Goal: Information Seeking & Learning: Compare options

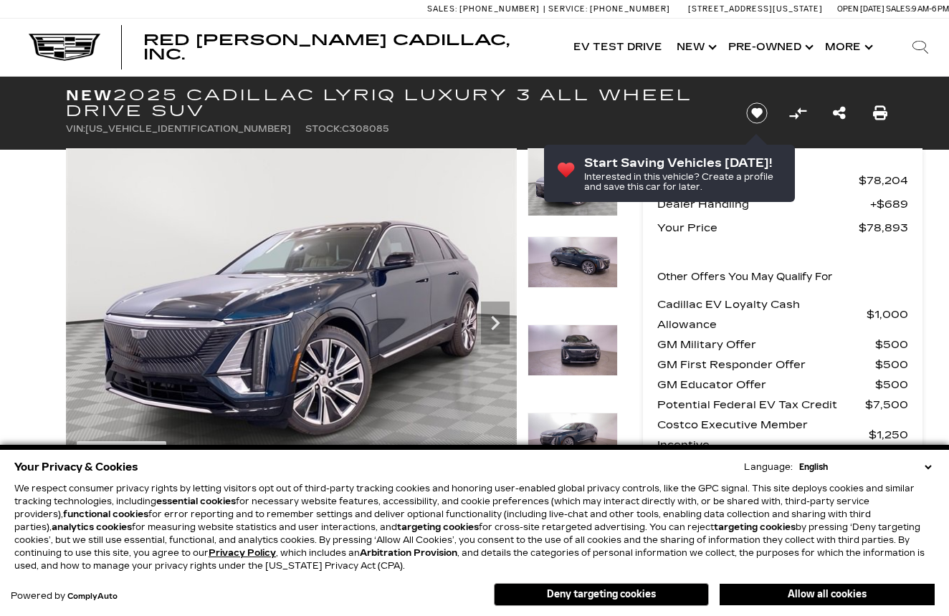
click at [571, 350] on img at bounding box center [573, 351] width 90 height 52
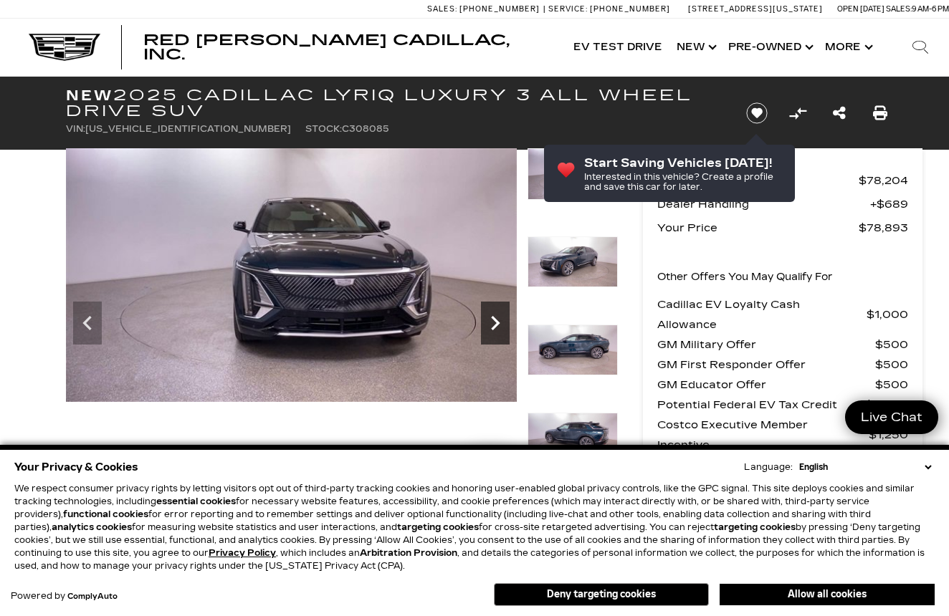
click at [495, 316] on icon "Next" at bounding box center [495, 323] width 29 height 29
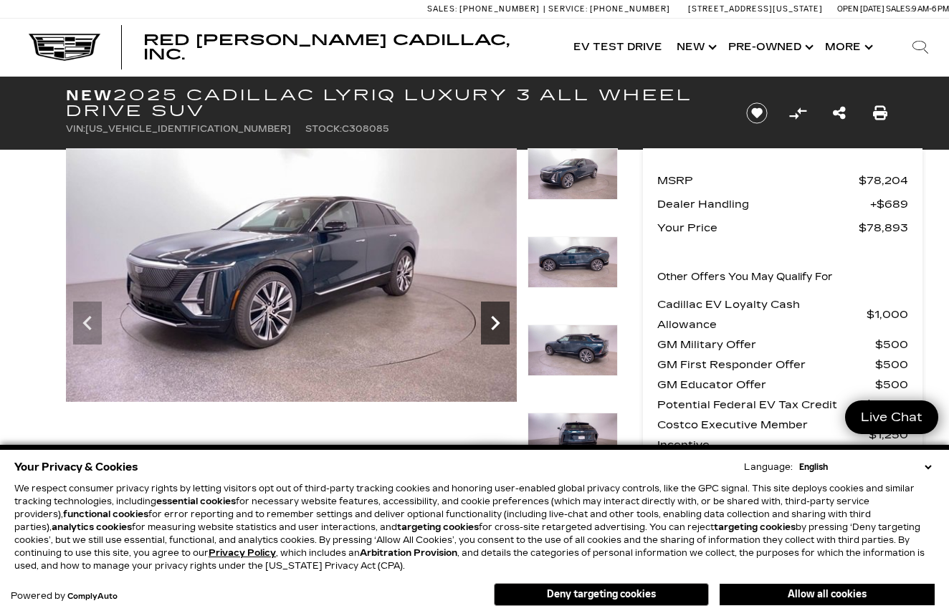
click at [495, 316] on icon "Next" at bounding box center [495, 323] width 29 height 29
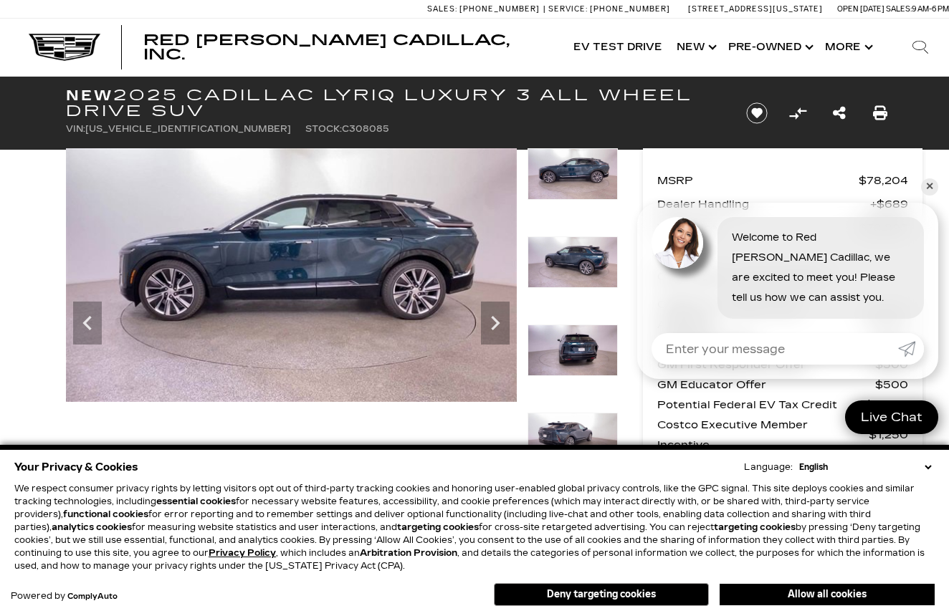
click at [568, 272] on img at bounding box center [573, 263] width 90 height 52
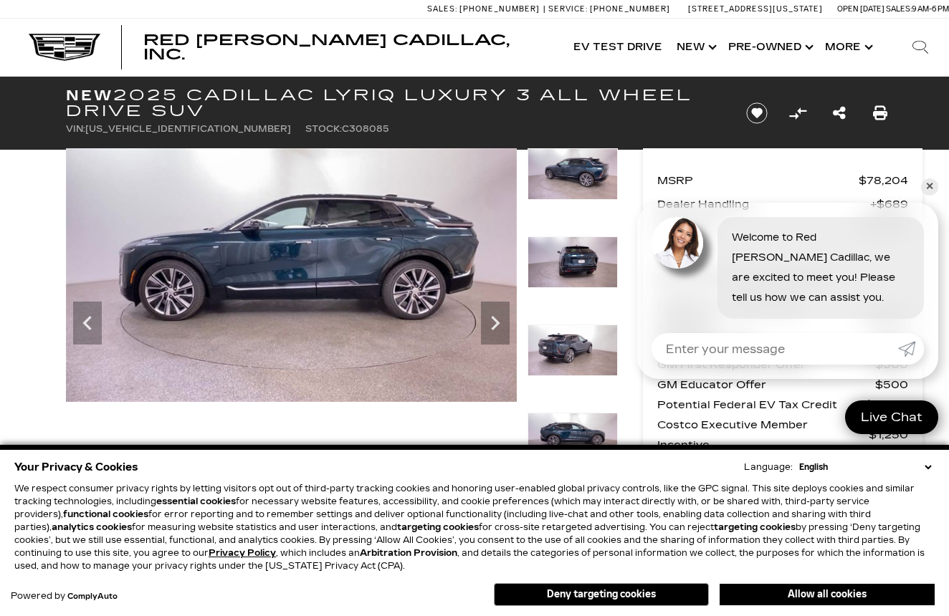
click at [566, 272] on img at bounding box center [573, 263] width 90 height 52
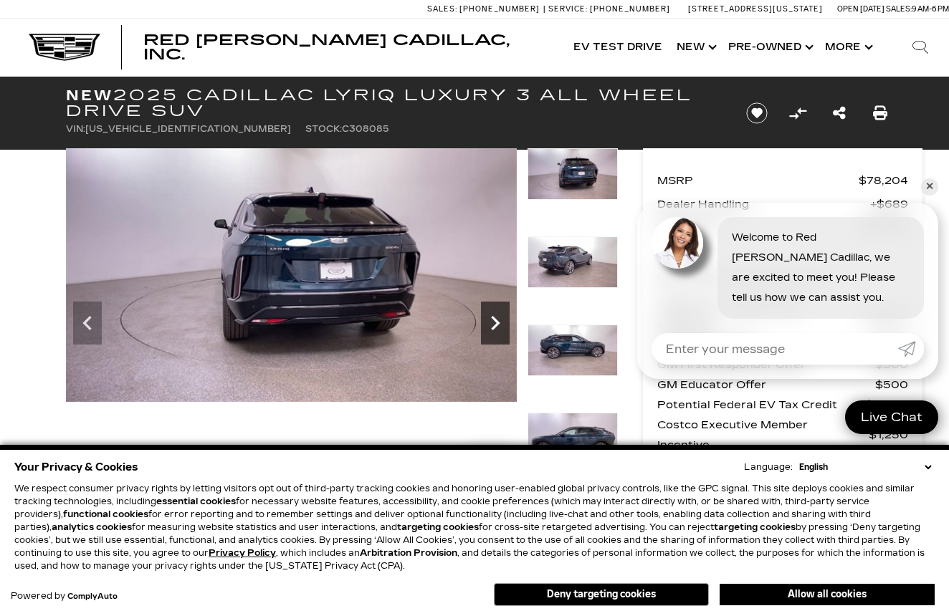
click at [492, 323] on icon "Next" at bounding box center [495, 323] width 29 height 29
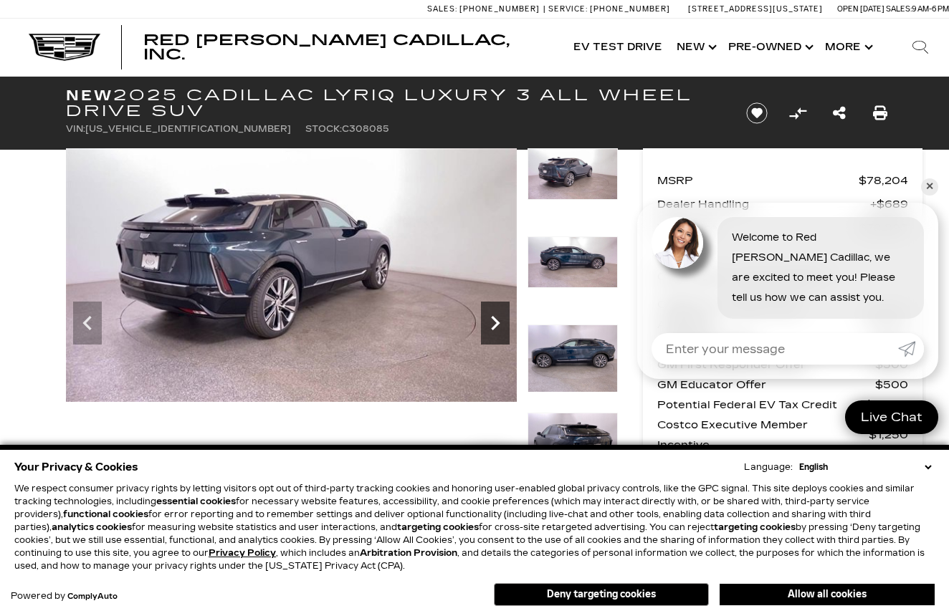
click at [490, 323] on icon "Next" at bounding box center [495, 323] width 29 height 29
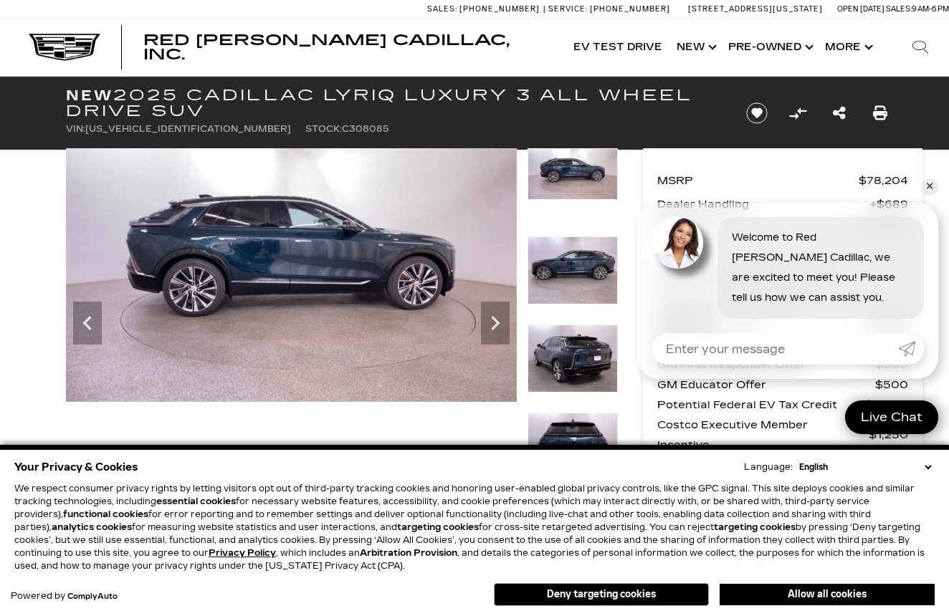
click at [576, 431] on img at bounding box center [573, 447] width 90 height 68
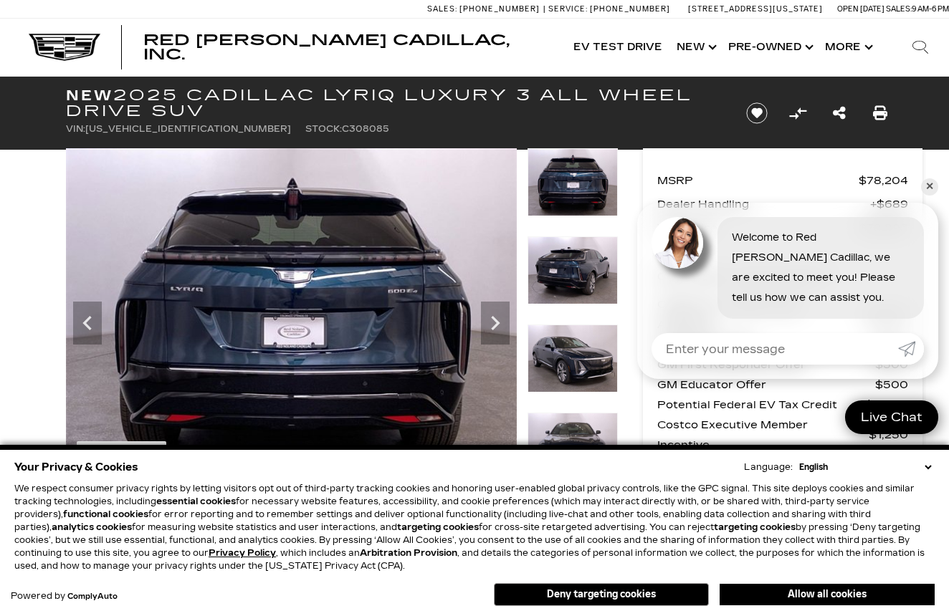
click at [581, 196] on img at bounding box center [573, 182] width 90 height 68
click at [576, 196] on img at bounding box center [573, 182] width 90 height 68
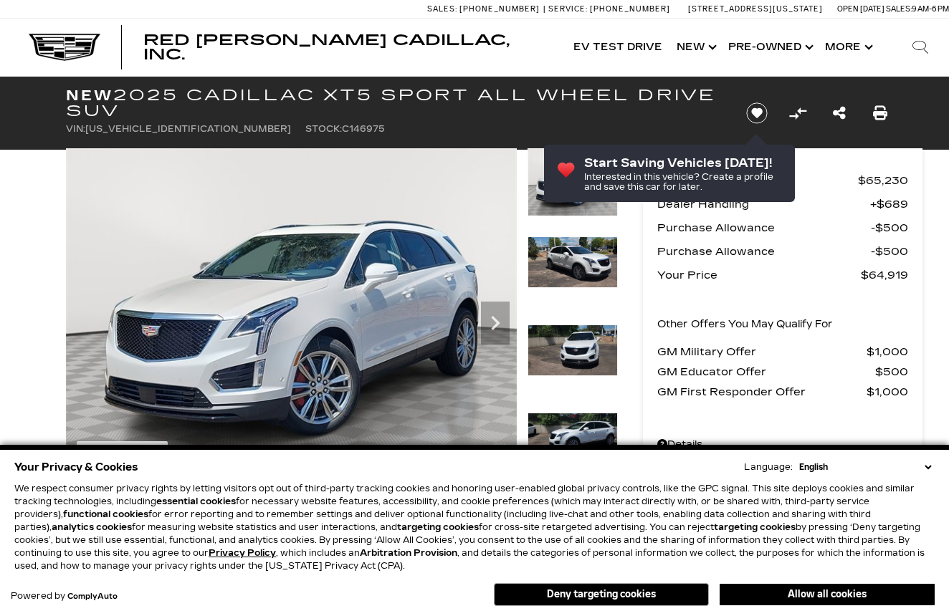
click at [494, 324] on icon "Next" at bounding box center [495, 323] width 29 height 29
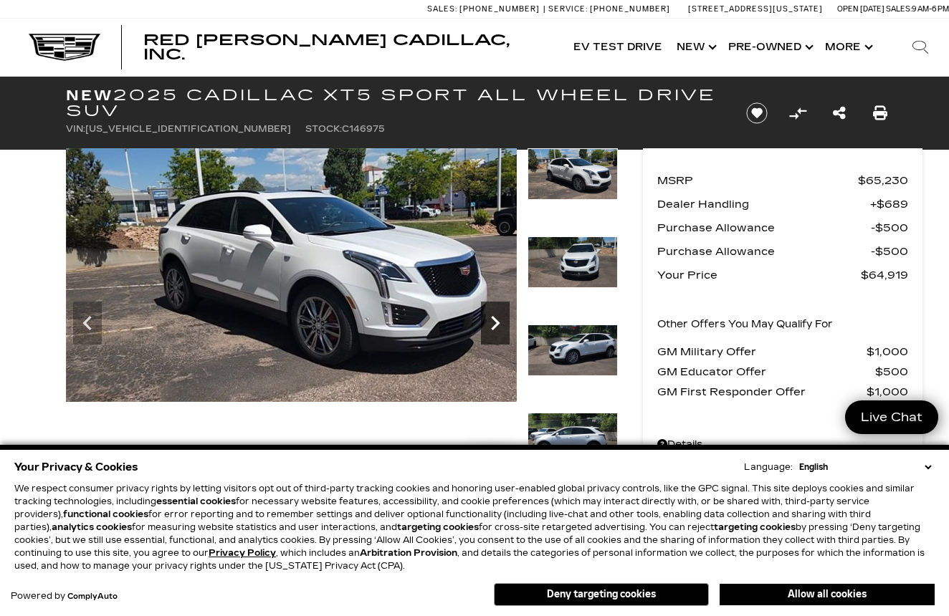
click at [494, 327] on icon "Next" at bounding box center [495, 323] width 9 height 14
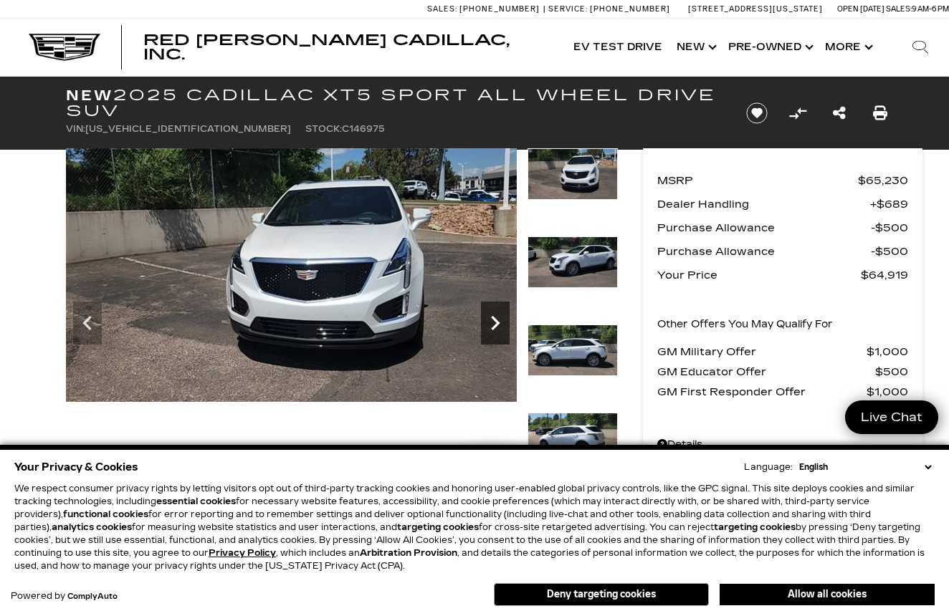
click at [494, 327] on icon "Next" at bounding box center [495, 323] width 9 height 14
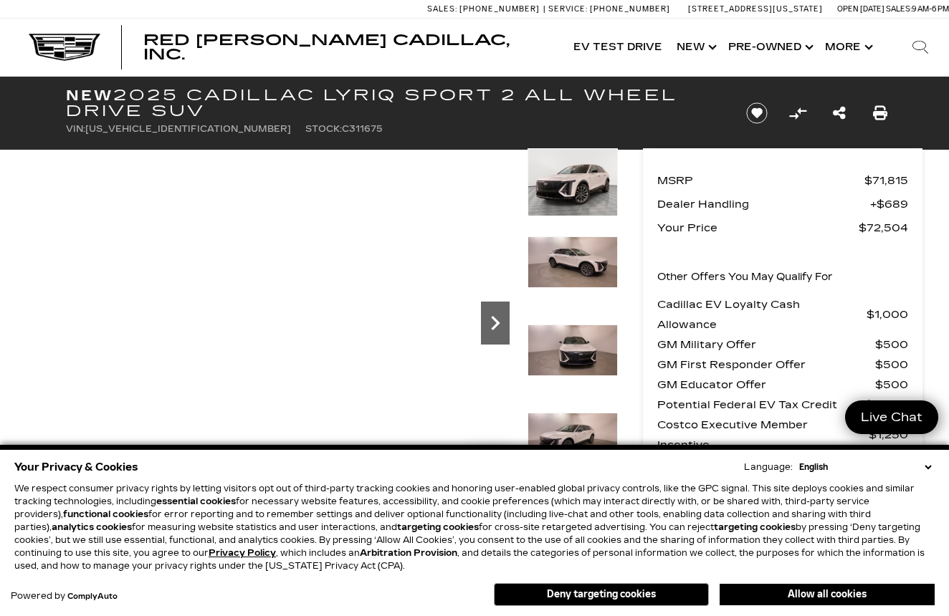
click at [493, 328] on icon "Next" at bounding box center [495, 323] width 9 height 14
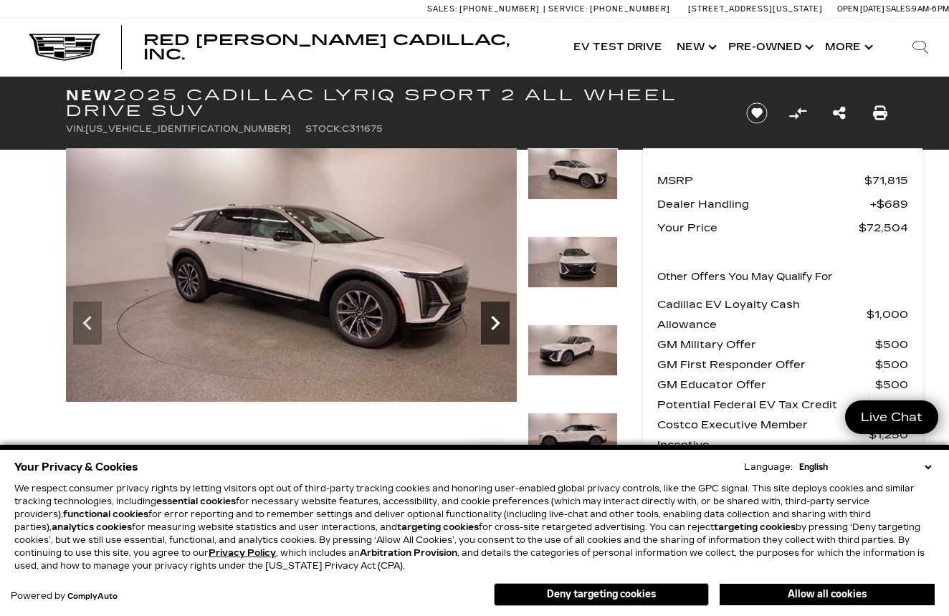
click at [492, 323] on icon "Next" at bounding box center [495, 323] width 29 height 29
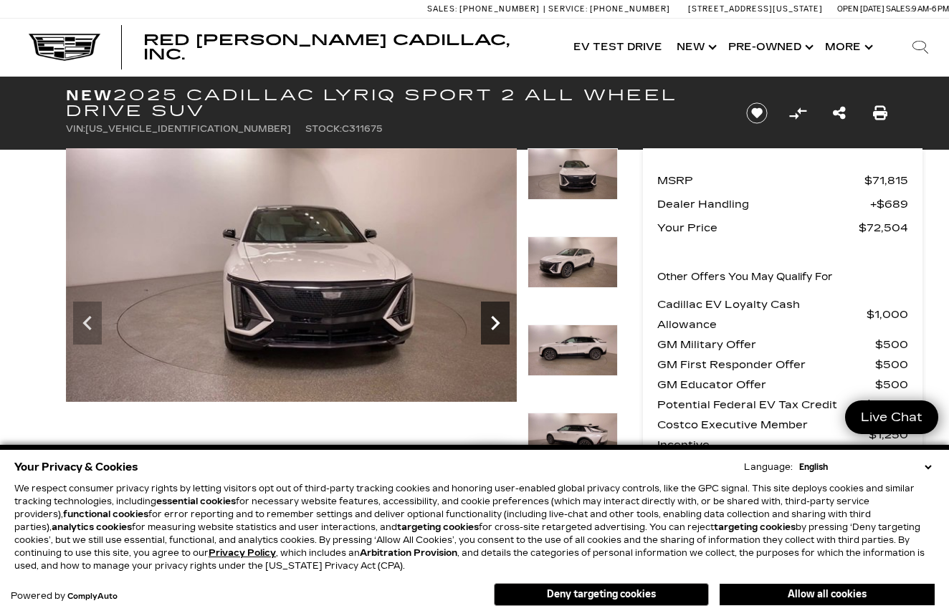
click at [492, 323] on icon "Next" at bounding box center [495, 323] width 29 height 29
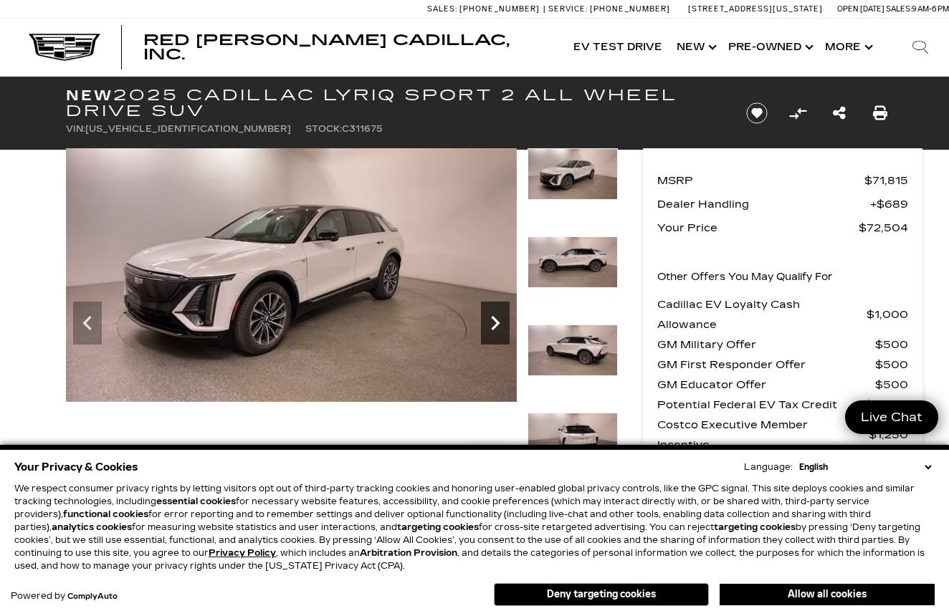
click at [492, 323] on icon "Next" at bounding box center [495, 323] width 29 height 29
